Goal: Transaction & Acquisition: Subscribe to service/newsletter

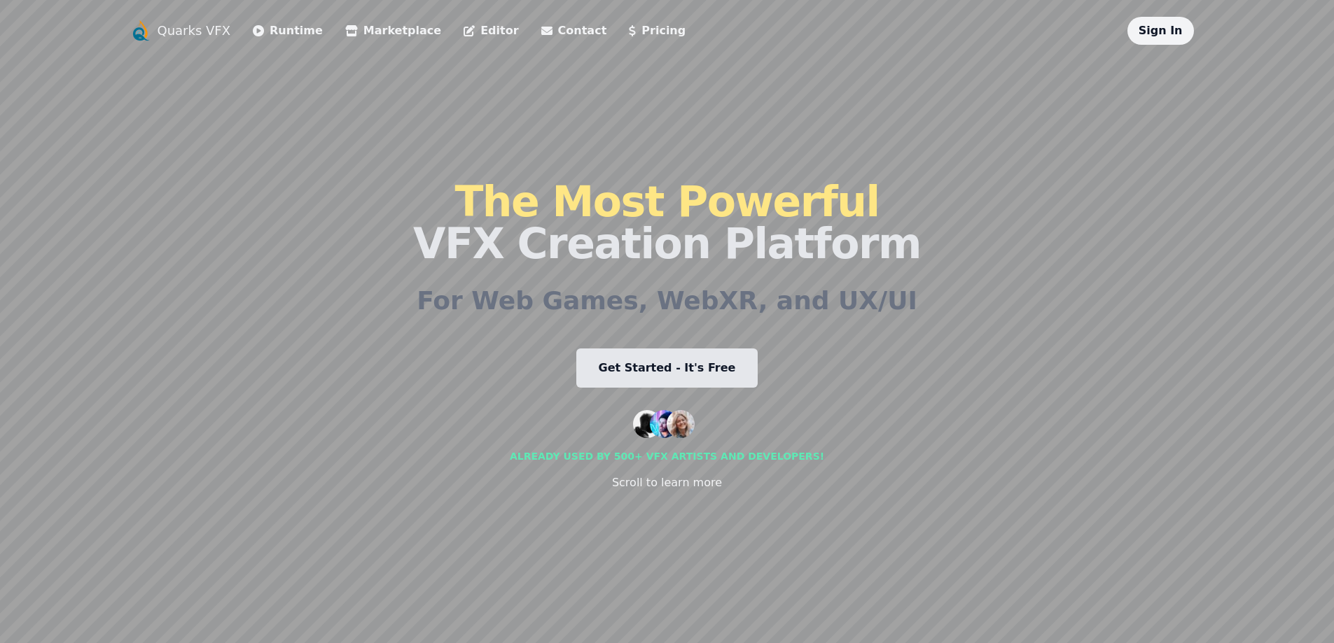
click at [653, 366] on link "Get Started - It's Free" at bounding box center [667, 368] width 182 height 39
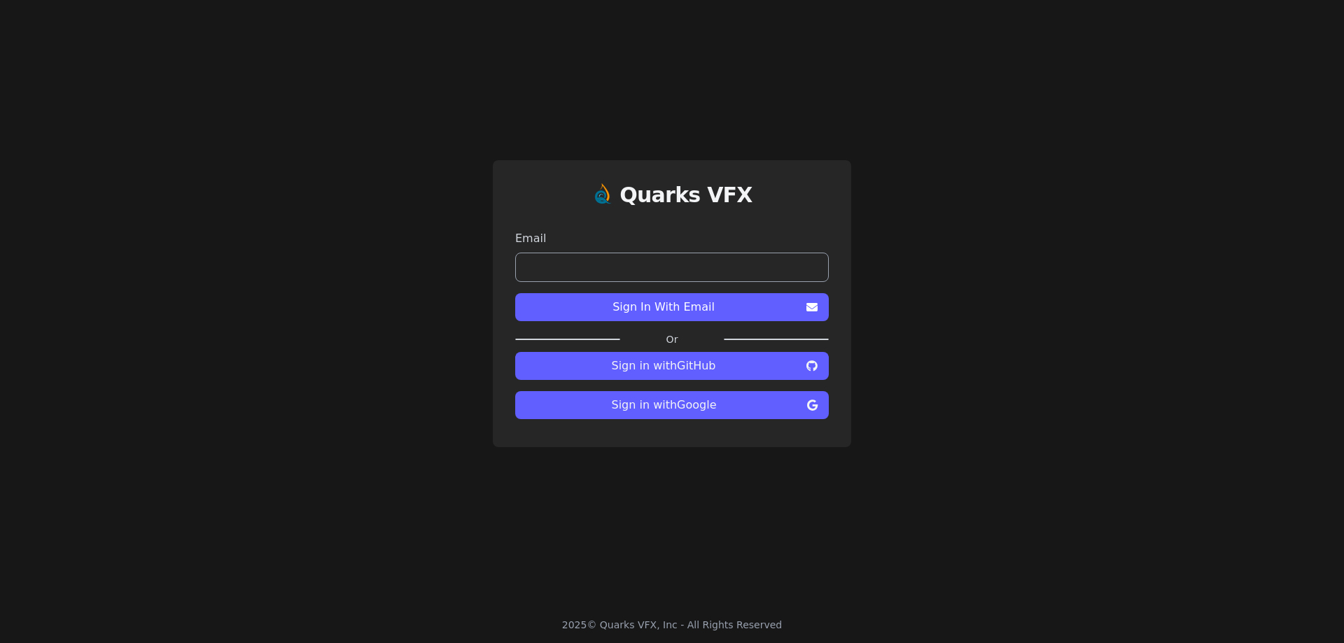
click at [714, 274] on input "email" at bounding box center [672, 267] width 314 height 29
click at [725, 260] on input "email" at bounding box center [672, 267] width 314 height 29
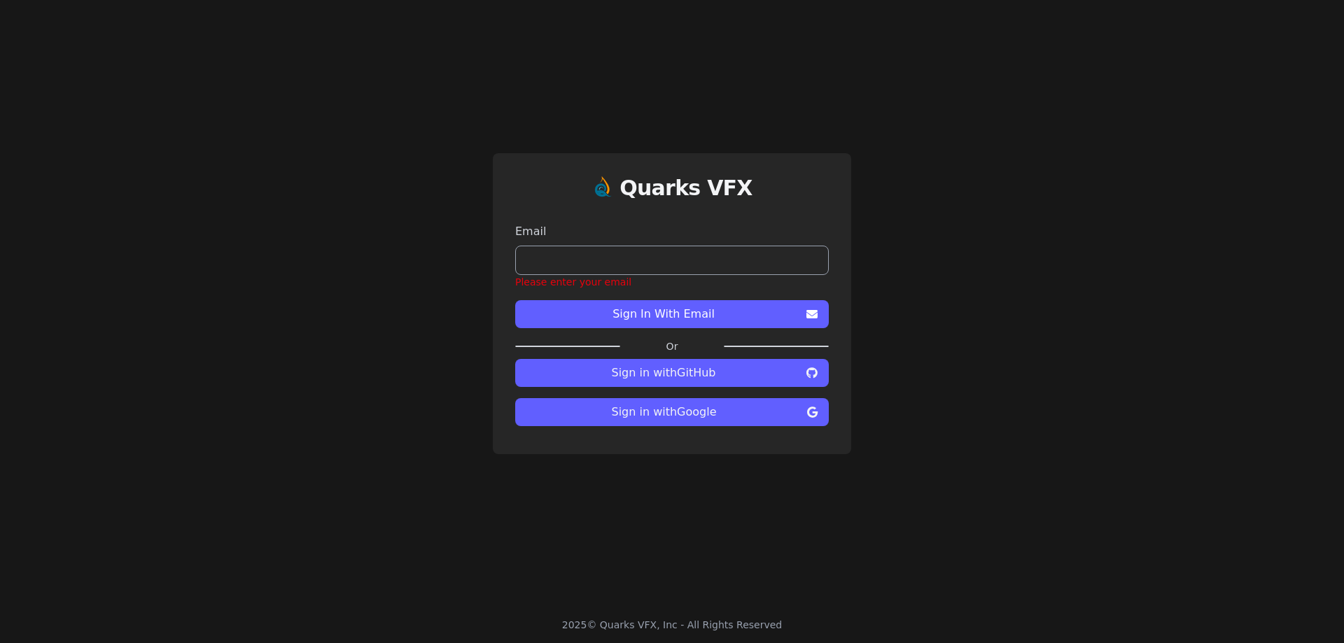
click at [802, 217] on div "Quarks VFX Email Please enter your email Sign In With Email Or Sign in with Git…" at bounding box center [672, 303] width 358 height 301
click at [703, 424] on button "Sign in with Google" at bounding box center [672, 412] width 314 height 28
